Goal: Task Accomplishment & Management: Manage account settings

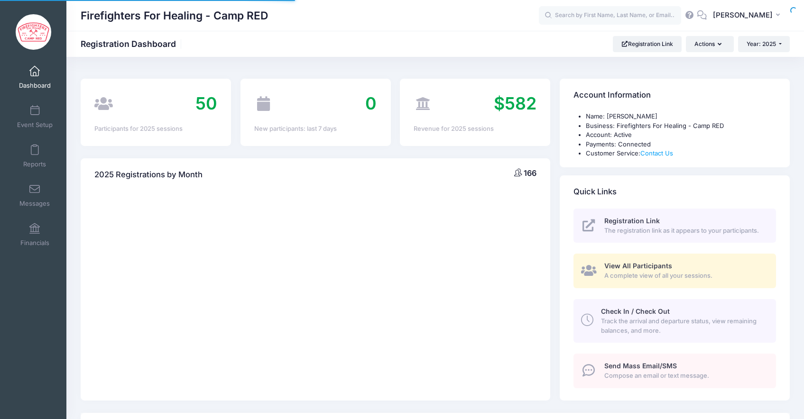
select select
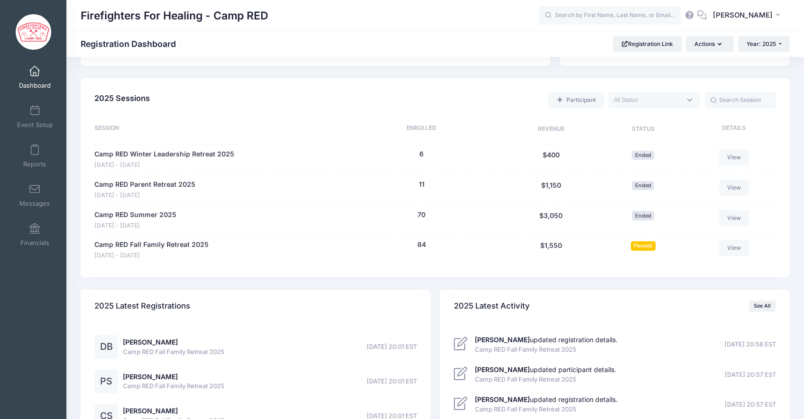
scroll to position [335, 0]
click at [153, 244] on link "Camp RED Fall Family Retreat 2025" at bounding box center [151, 244] width 114 height 10
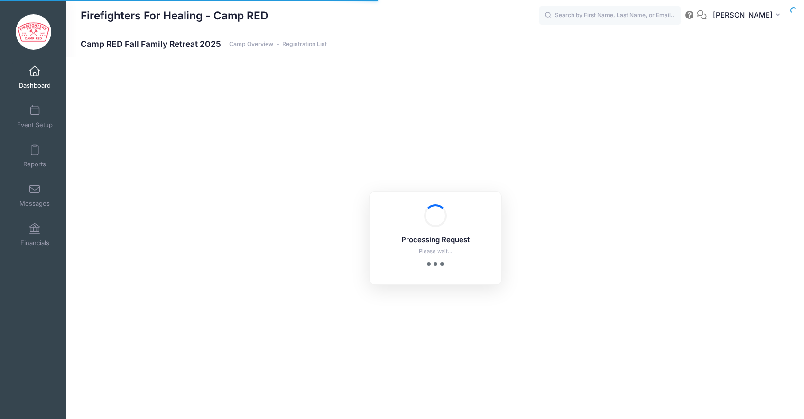
select select "10"
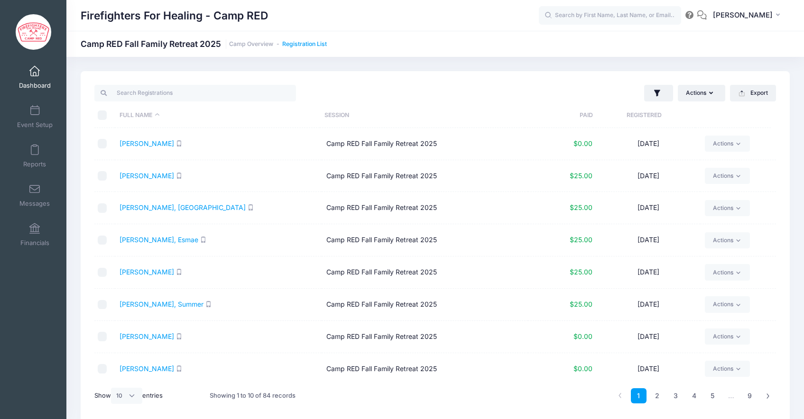
click at [315, 43] on link "Registration List" at bounding box center [304, 44] width 45 height 7
click at [36, 156] on link "Reports" at bounding box center [34, 155] width 45 height 33
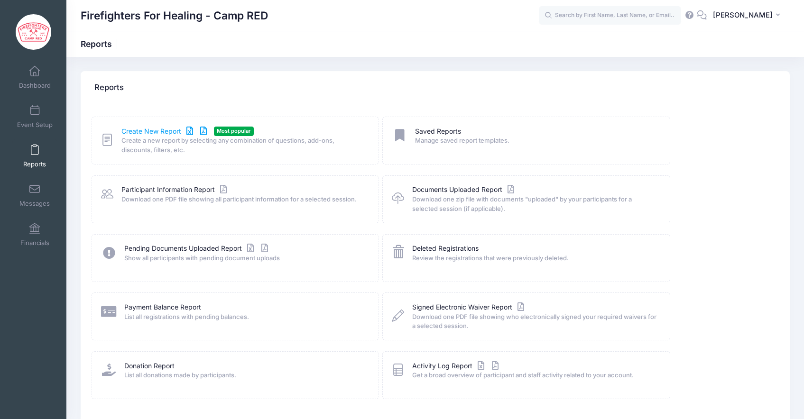
click at [156, 132] on link "Create New Report" at bounding box center [165, 132] width 88 height 10
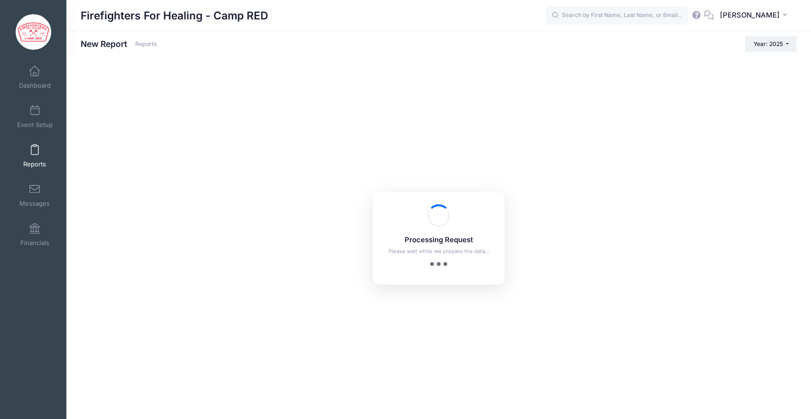
checkbox input "true"
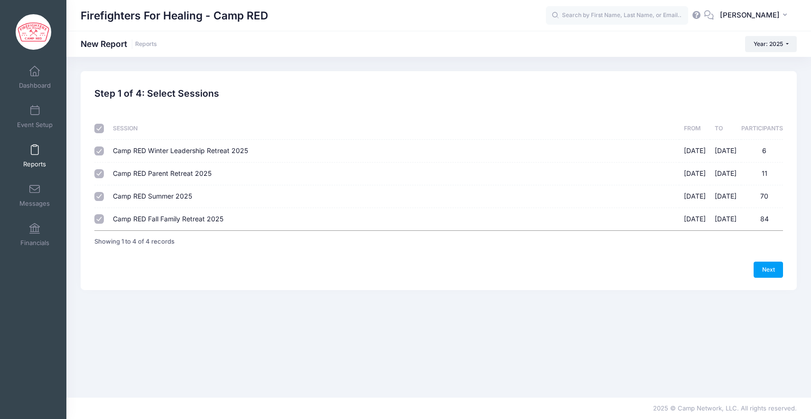
click at [102, 130] on input "checkbox" at bounding box center [98, 128] width 9 height 9
checkbox input "false"
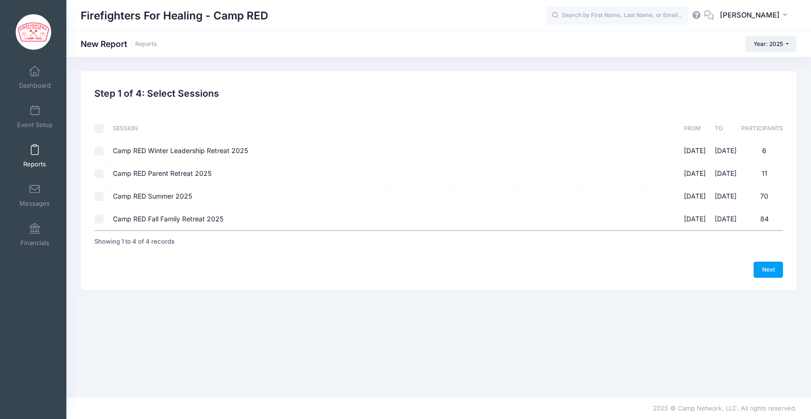
click at [98, 221] on input "Camp RED Fall Family Retreat 2025 10/17/2025 - 10/19/2025 84" at bounding box center [98, 218] width 9 height 9
checkbox input "true"
click at [31, 77] on link "Dashboard" at bounding box center [34, 77] width 45 height 33
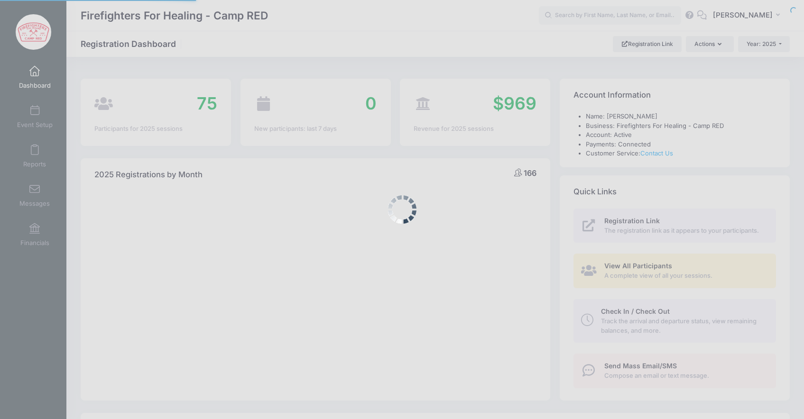
select select
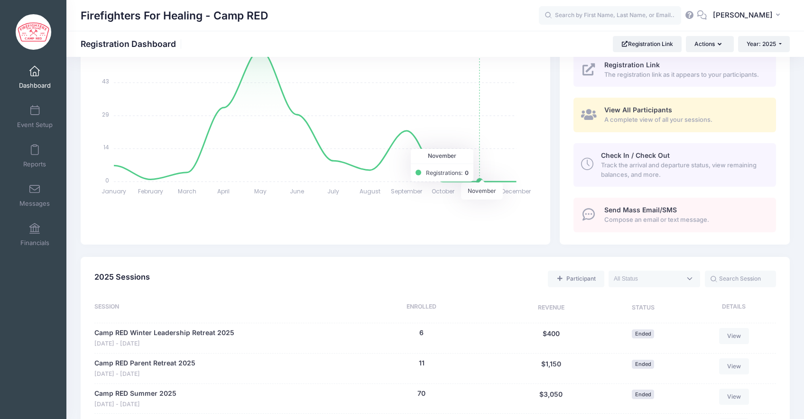
scroll to position [293, 0]
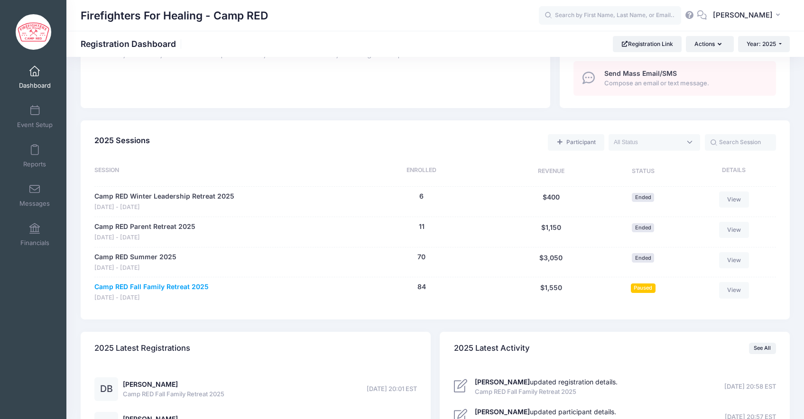
click at [193, 287] on link "Camp RED Fall Family Retreat 2025" at bounding box center [151, 287] width 114 height 10
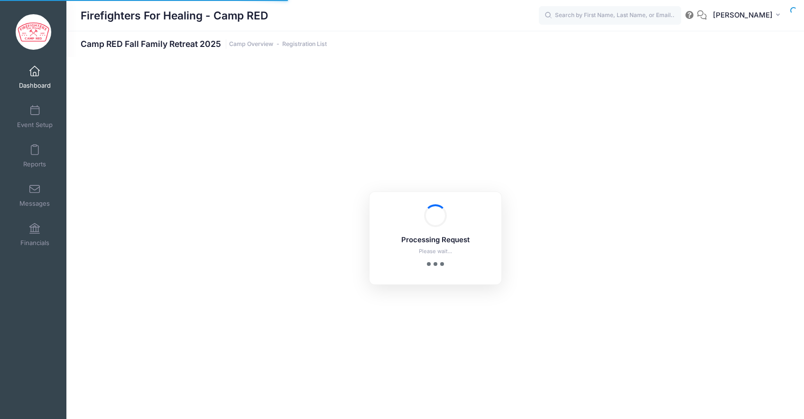
select select "10"
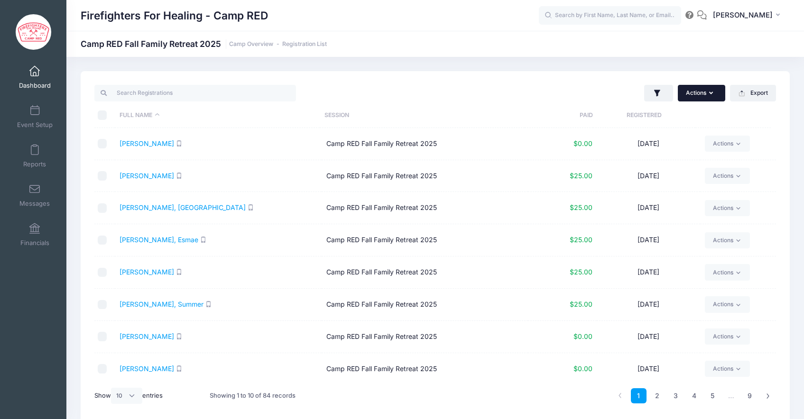
click at [700, 92] on button "Actions" at bounding box center [701, 93] width 47 height 16
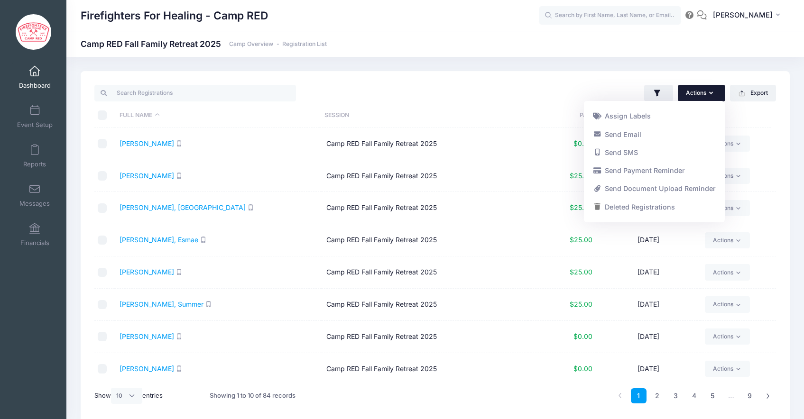
click at [496, 88] on div "Actions Assign Labels Send Email Send SMS Send Payment Reminder Send Document U…" at bounding box center [607, 92] width 345 height 19
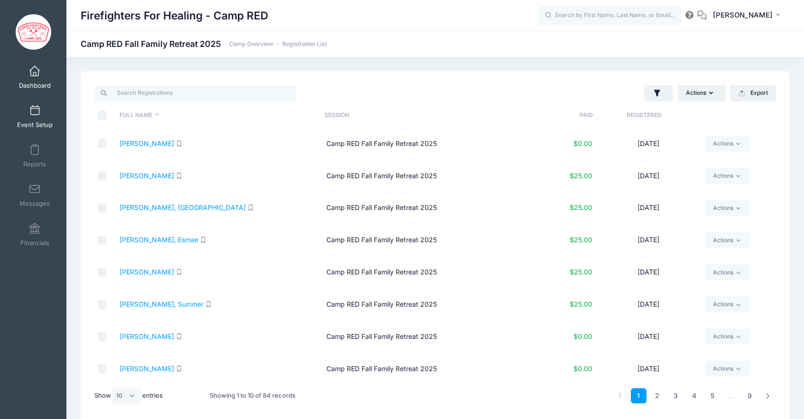
click at [33, 116] on link "Event Setup" at bounding box center [34, 116] width 45 height 33
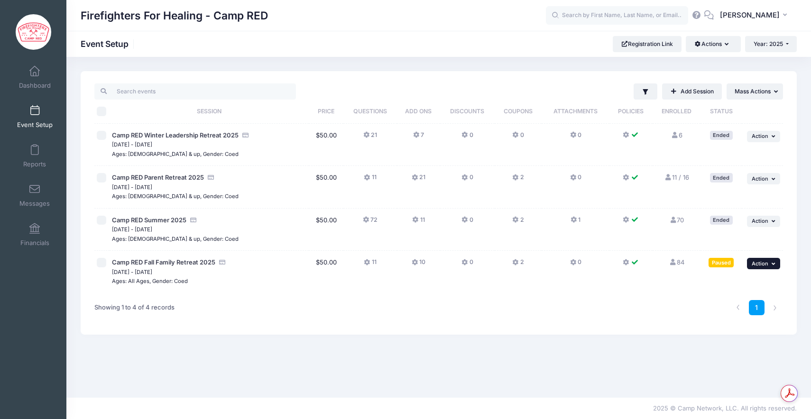
click at [759, 263] on span "Action" at bounding box center [760, 263] width 17 height 7
click at [570, 355] on div "Filter Filter Options Show: Active Live Completed ..." at bounding box center [438, 227] width 745 height 313
click at [101, 265] on input "checkbox" at bounding box center [101, 262] width 9 height 9
checkbox input "false"
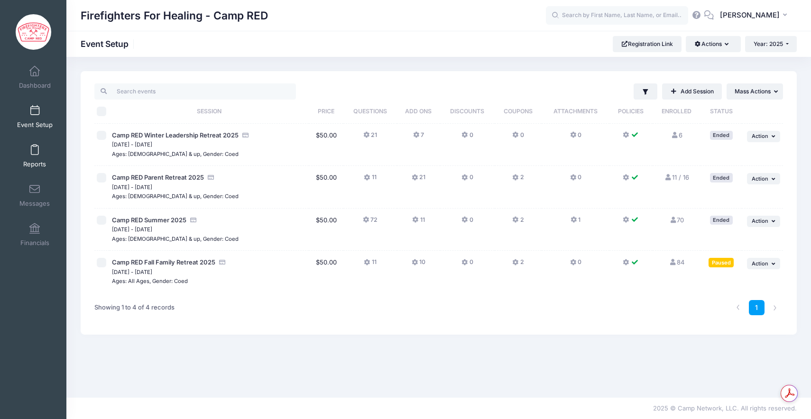
click at [35, 155] on span at bounding box center [35, 150] width 0 height 10
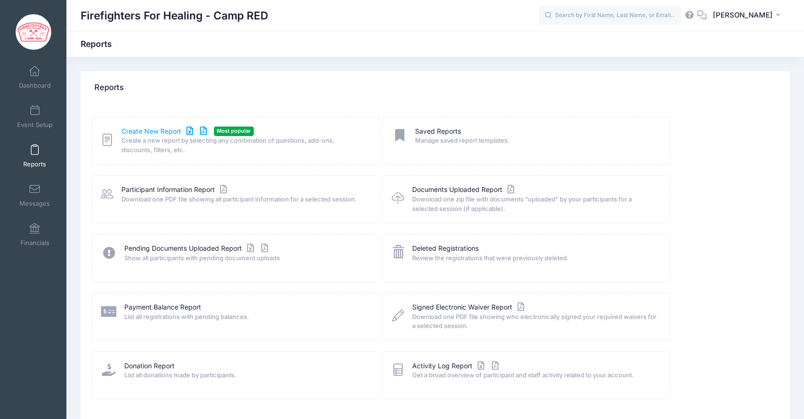
click at [139, 130] on link "Create New Report" at bounding box center [165, 132] width 88 height 10
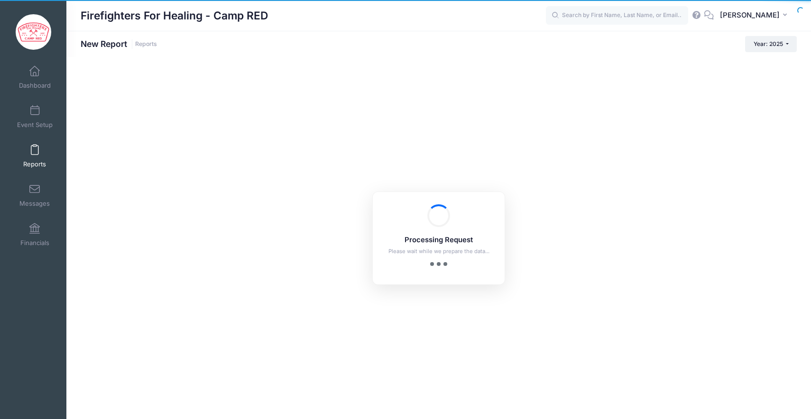
checkbox input "true"
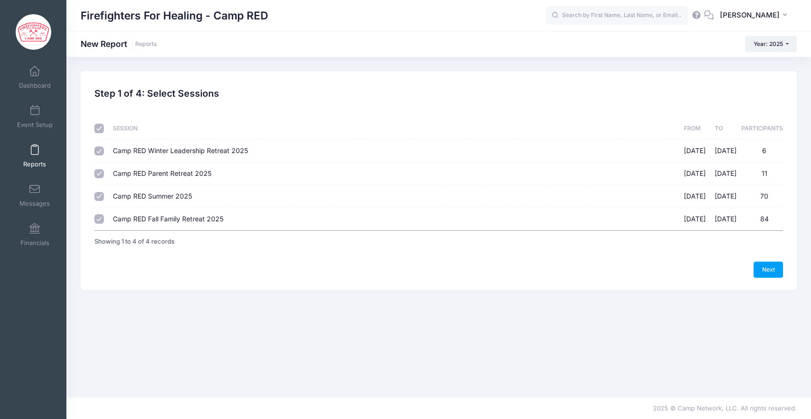
click at [100, 127] on input "checkbox" at bounding box center [98, 128] width 9 height 9
checkbox input "false"
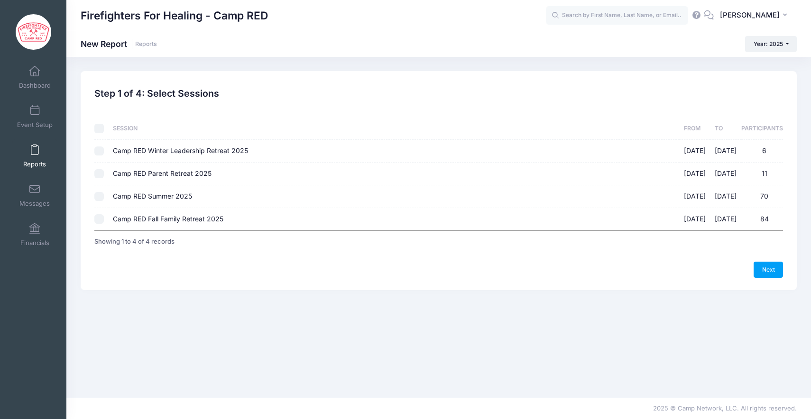
click at [96, 221] on input "Camp RED Fall Family Retreat 2025 [DATE] - [DATE] 84" at bounding box center [98, 218] width 9 height 9
checkbox input "true"
click at [769, 269] on link "Next" at bounding box center [768, 270] width 29 height 16
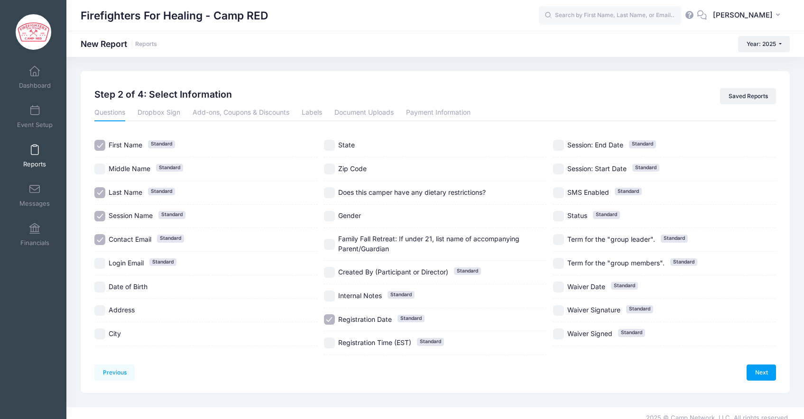
click at [100, 216] on input "Session Name Standard" at bounding box center [99, 216] width 11 height 11
checkbox input "false"
click at [100, 287] on input "Date of Birth" at bounding box center [99, 287] width 11 height 11
checkbox input "true"
click at [328, 192] on input "Does this camper have any dietary restrictions?" at bounding box center [329, 192] width 11 height 11
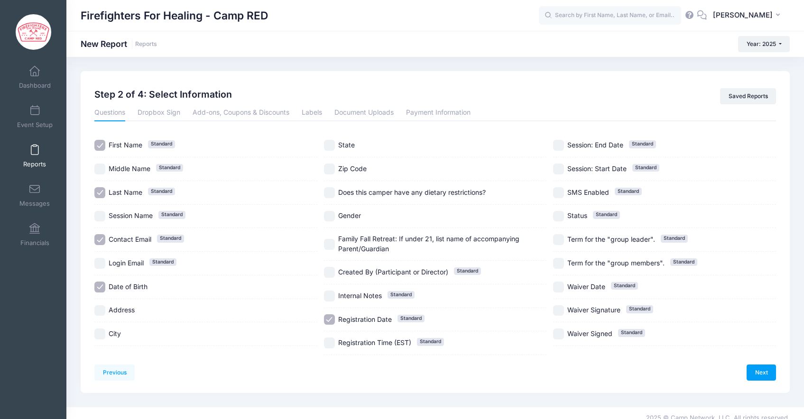
checkbox input "true"
click at [328, 215] on input "Gender" at bounding box center [329, 216] width 11 height 11
checkbox input "false"
click at [331, 245] on input "Family Fall Retreat: If under 21, list name of accompanying Parent/Guardian" at bounding box center [329, 244] width 11 height 11
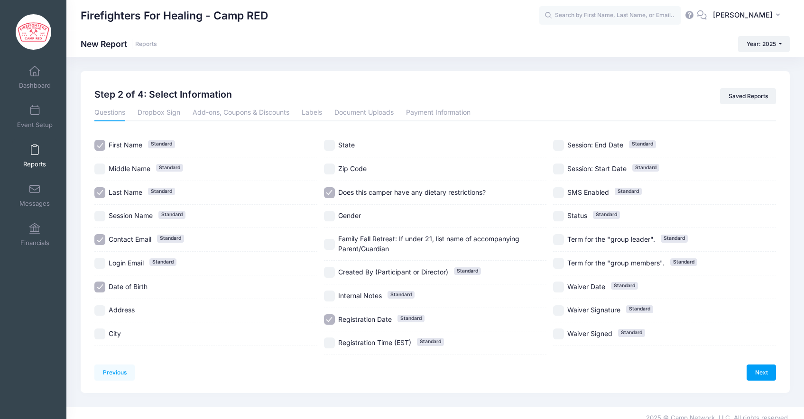
checkbox input "true"
click at [328, 320] on input "Registration Date Standard" at bounding box center [329, 319] width 11 height 11
checkbox input "false"
click at [560, 285] on input "Waiver Date Standard" at bounding box center [558, 287] width 11 height 11
click at [559, 289] on input "Waiver Date Standard" at bounding box center [558, 287] width 11 height 11
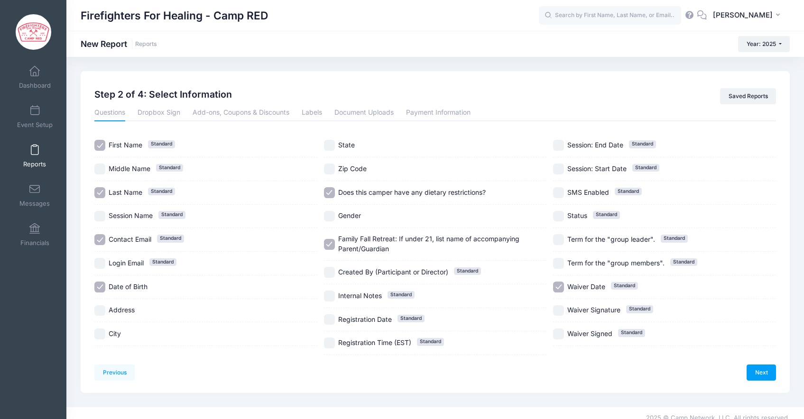
checkbox input "false"
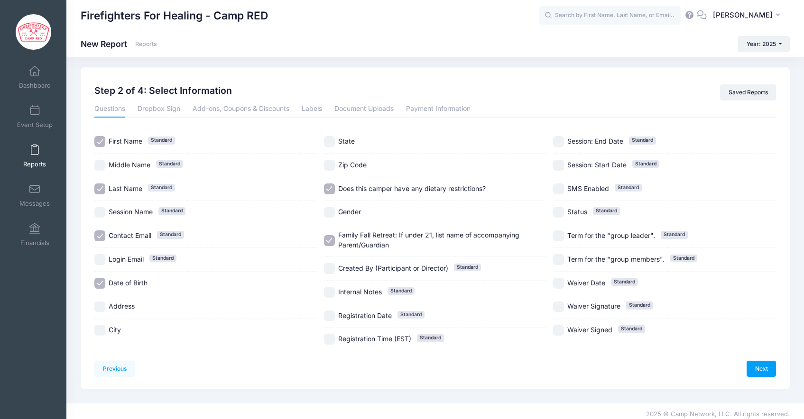
scroll to position [9, 0]
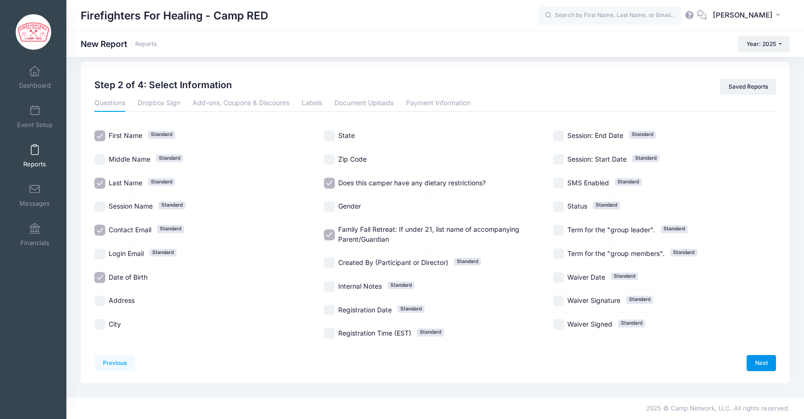
click at [757, 365] on link "Next" at bounding box center [760, 363] width 29 height 16
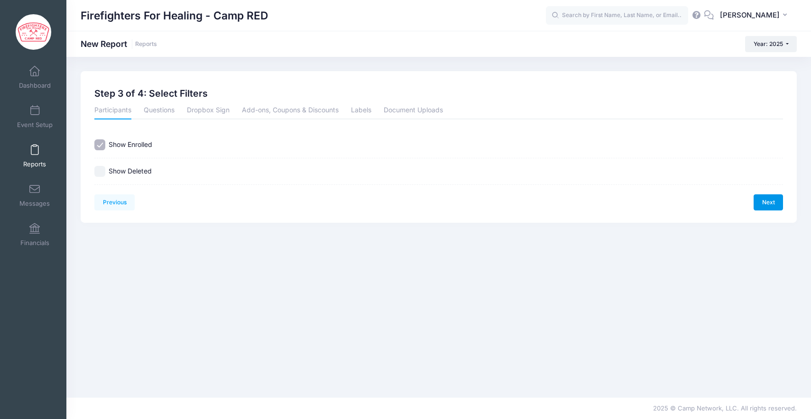
click at [768, 202] on link "Next" at bounding box center [768, 202] width 29 height 16
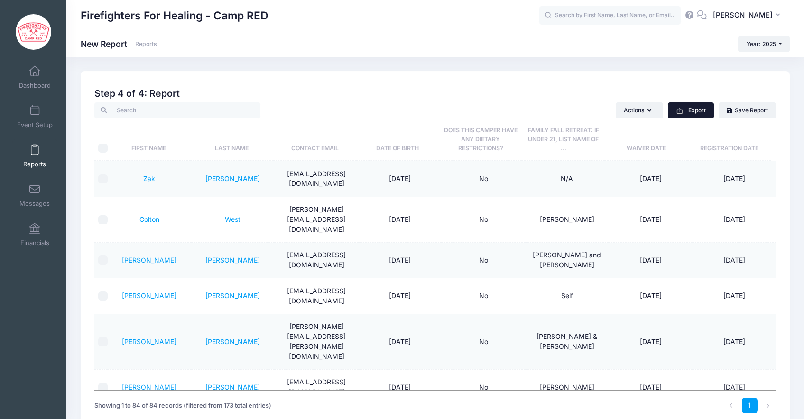
click at [690, 112] on button "Export" at bounding box center [691, 110] width 46 height 16
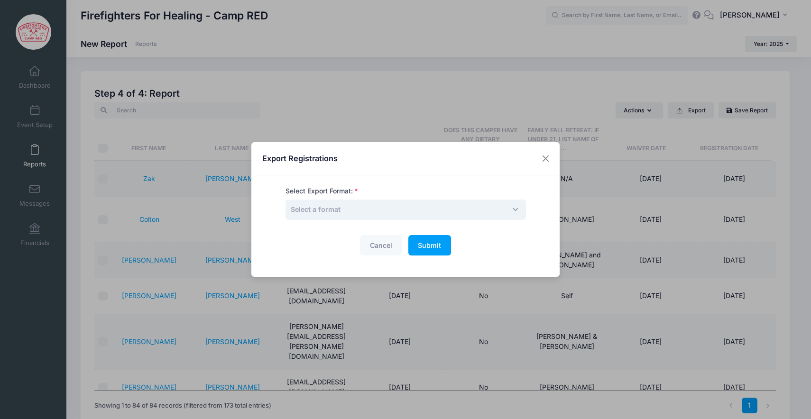
click at [437, 209] on span "Select a format" at bounding box center [405, 210] width 240 height 20
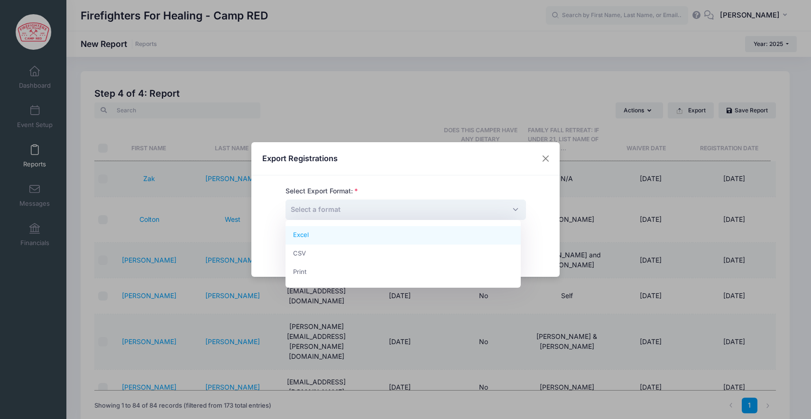
select select "excel"
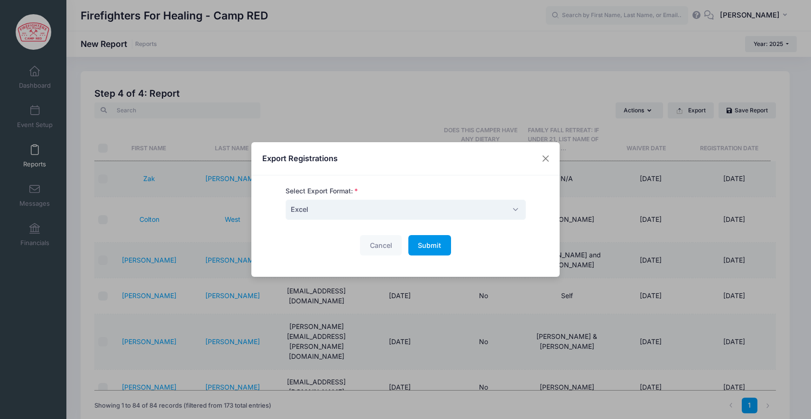
click at [423, 246] on span "Submit" at bounding box center [429, 245] width 23 height 8
